Goal: Navigation & Orientation: Find specific page/section

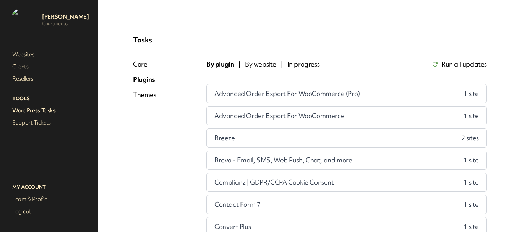
click at [41, 121] on link "Support Tickets" at bounding box center [49, 122] width 76 height 11
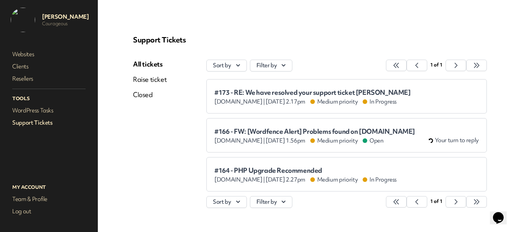
click at [145, 75] on link "Raise ticket" at bounding box center [150, 79] width 34 height 9
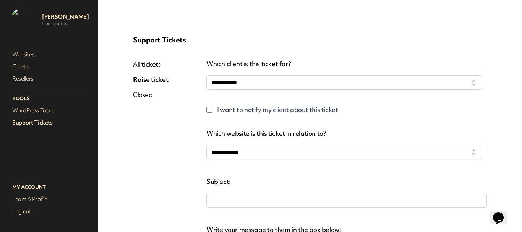
click at [147, 63] on link "All tickets" at bounding box center [150, 64] width 35 height 9
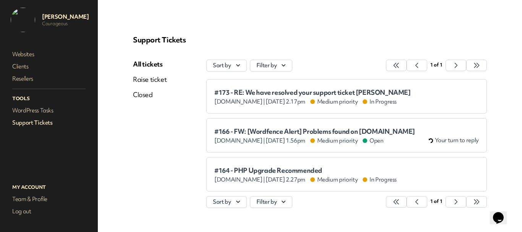
click at [258, 129] on span "#166 - FW: [Wordfence Alert] Problems found on [DOMAIN_NAME]" at bounding box center [314, 132] width 201 height 8
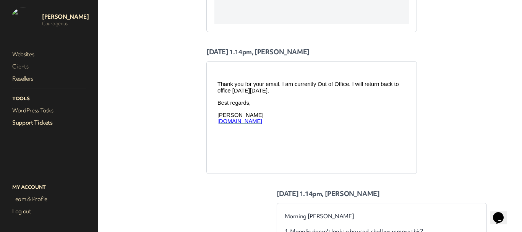
scroll to position [841, 0]
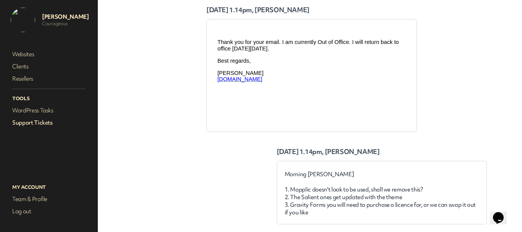
click at [33, 123] on link "Support Tickets" at bounding box center [49, 122] width 76 height 11
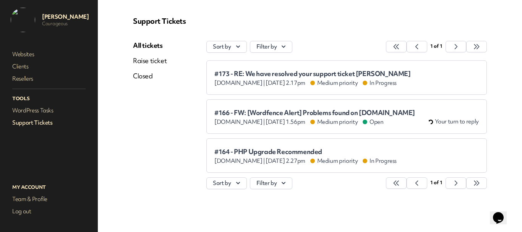
scroll to position [19, 0]
click at [50, 107] on link "WordPress Tasks" at bounding box center [49, 110] width 76 height 11
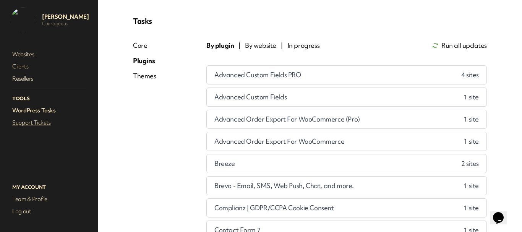
click at [43, 119] on link "Support Tickets" at bounding box center [49, 122] width 76 height 11
